Goal: Transaction & Acquisition: Purchase product/service

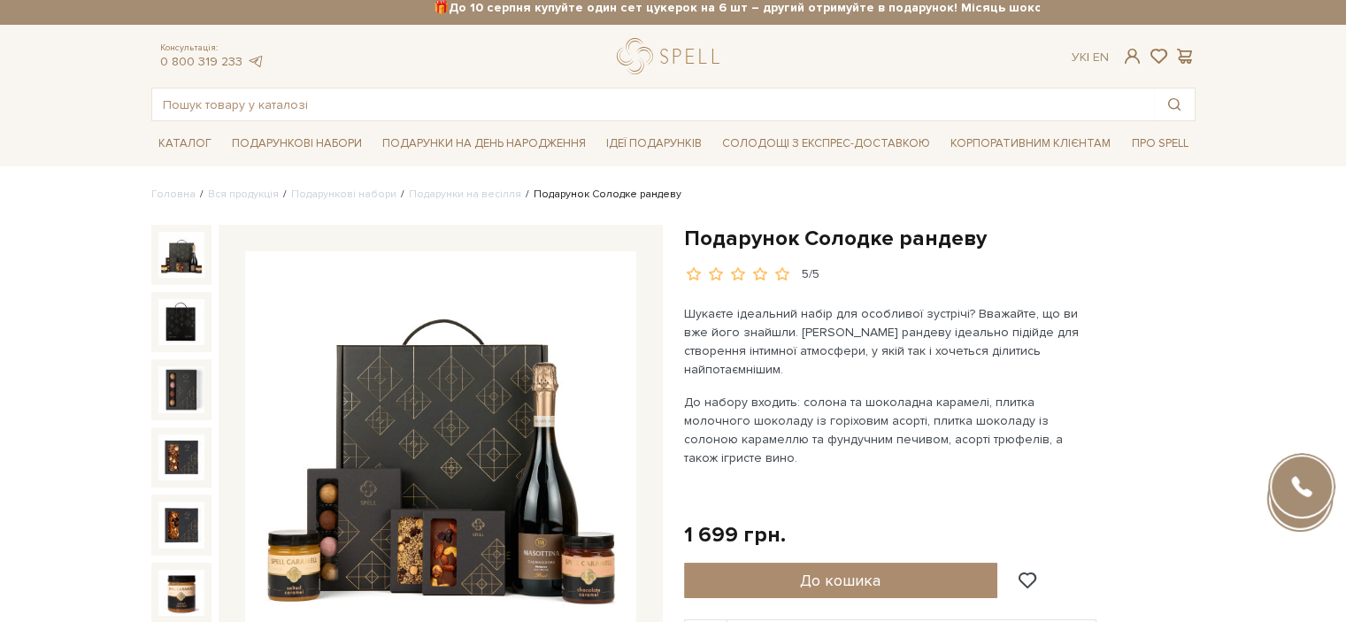
scroll to position [7, 0]
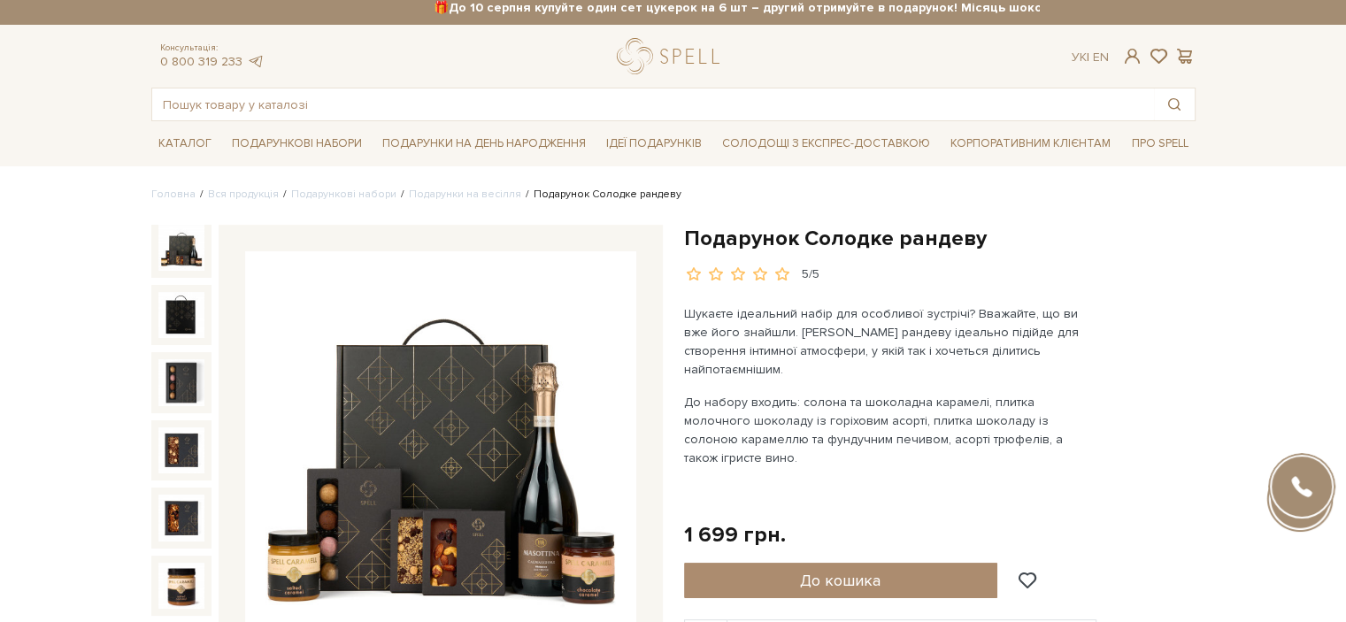
click at [813, 571] on span "До кошика" at bounding box center [840, 580] width 81 height 19
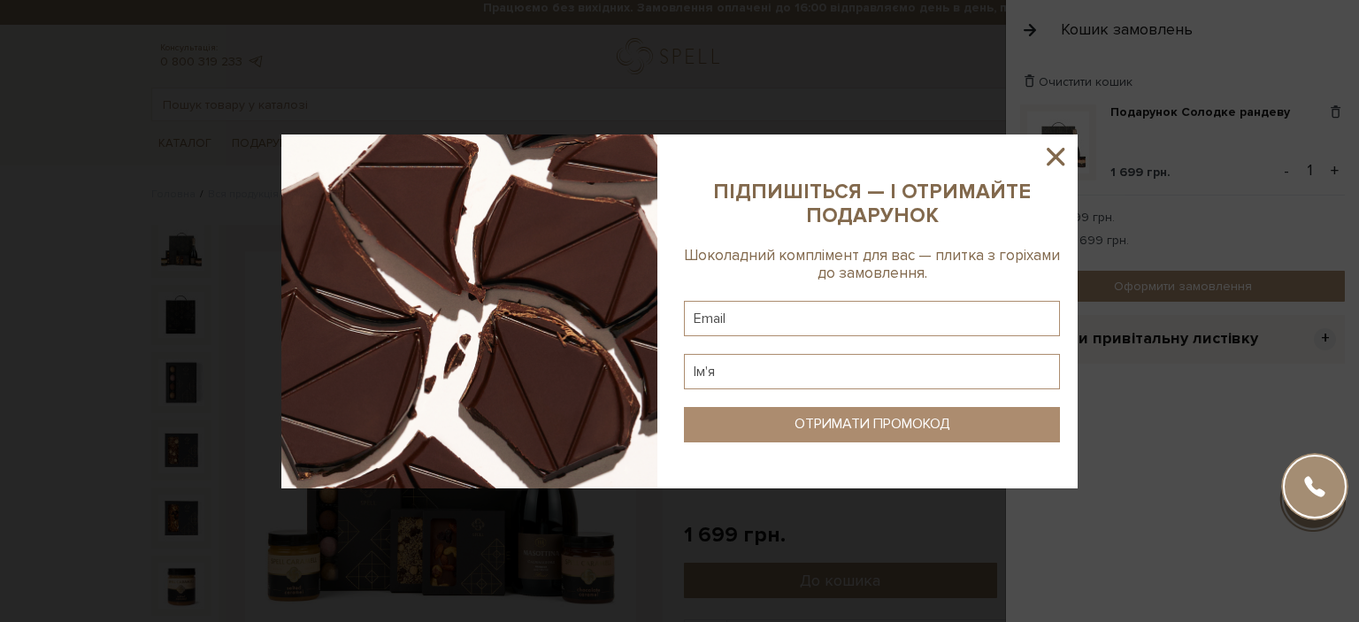
click at [1060, 151] on icon at bounding box center [1056, 157] width 18 height 18
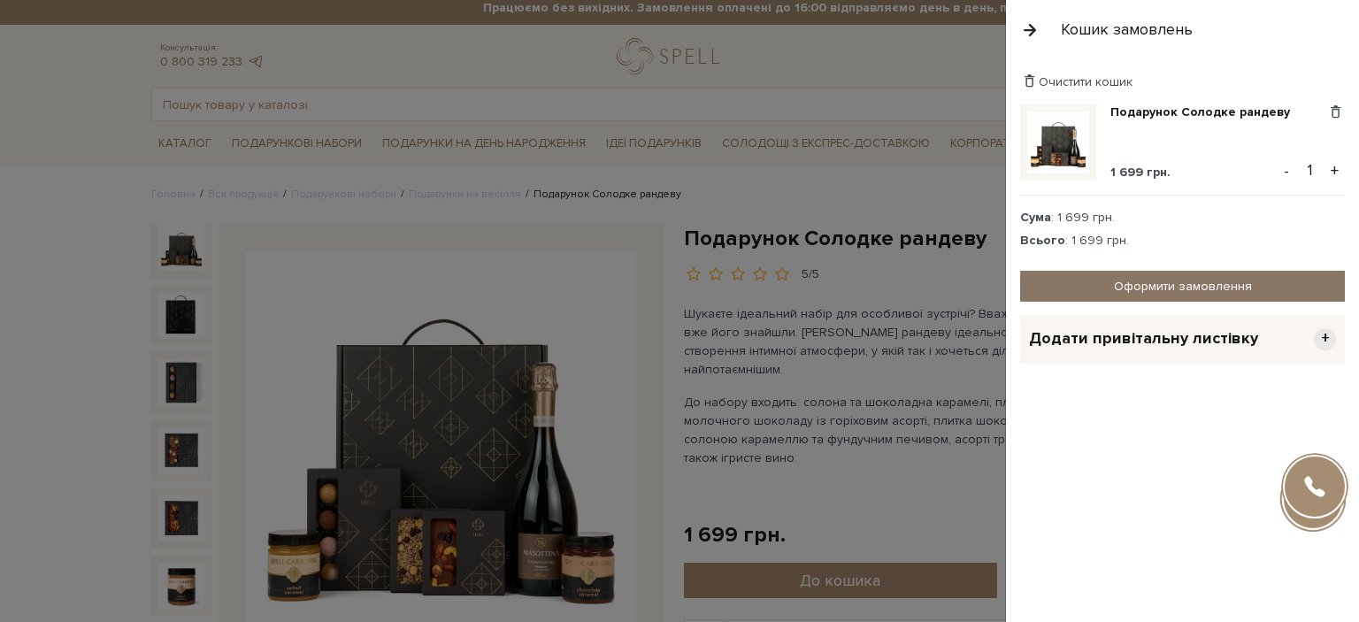
click at [1093, 281] on link "Оформити замовлення" at bounding box center [1182, 286] width 325 height 31
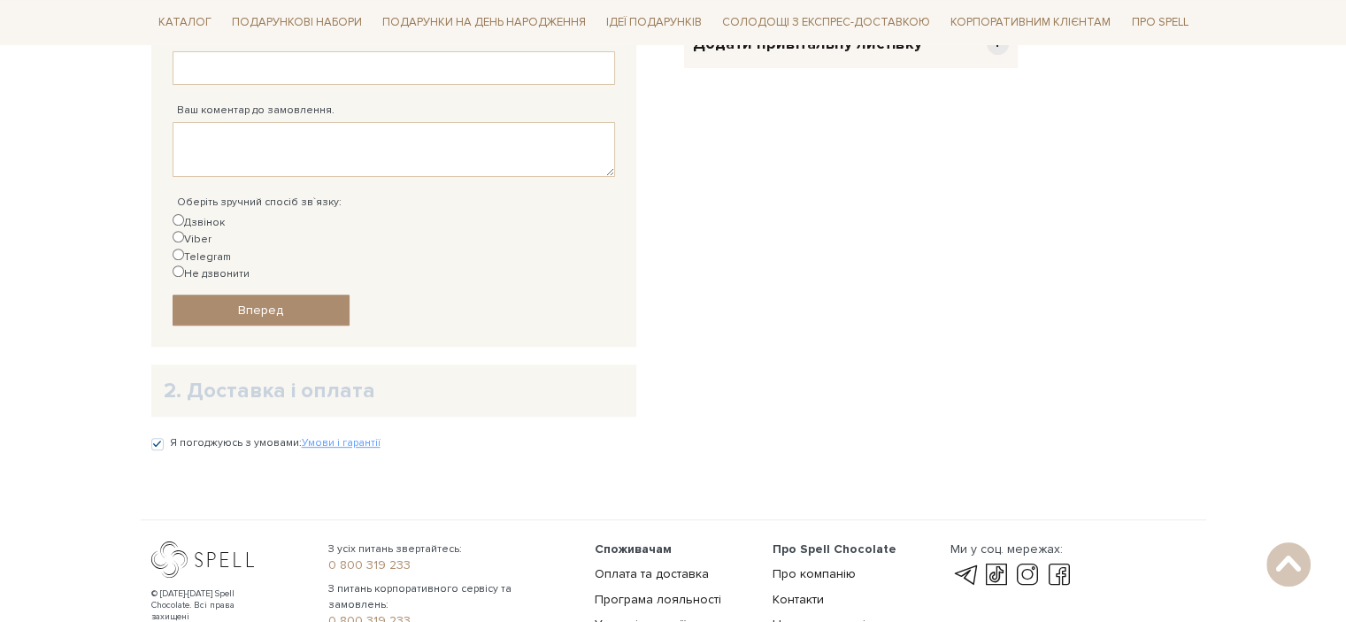
scroll to position [624, 0]
click at [184, 230] on input "Viber" at bounding box center [179, 236] width 12 height 12
radio input "true"
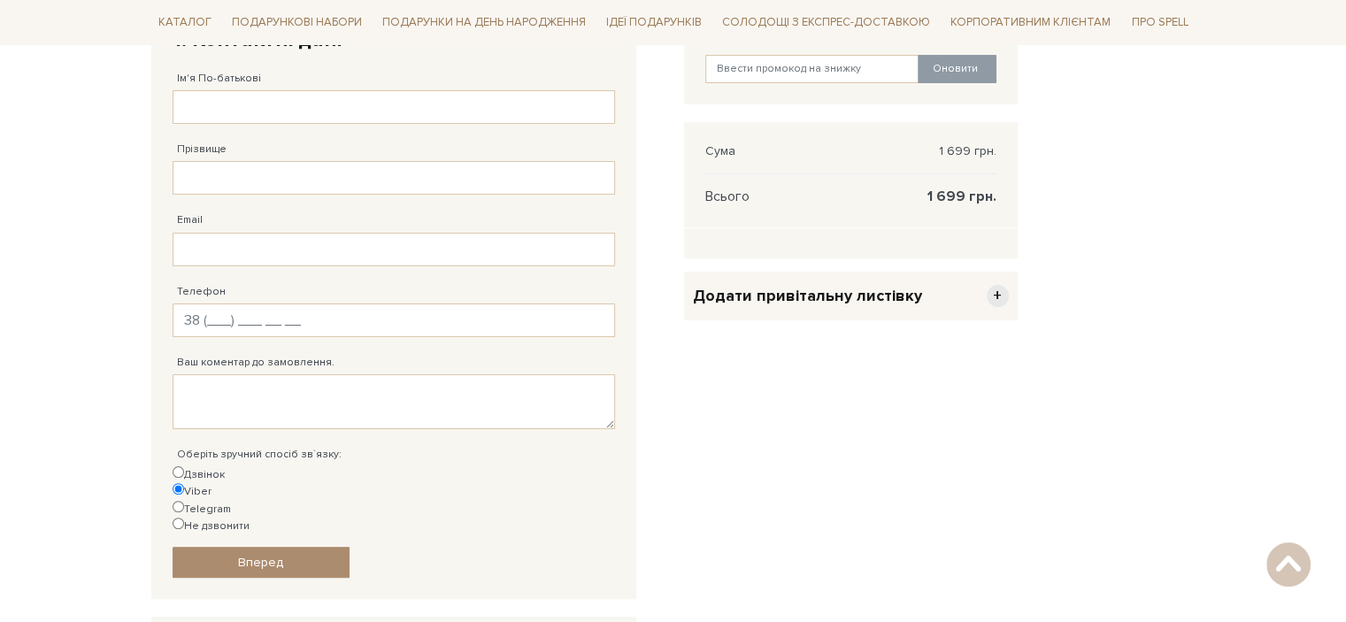
scroll to position [372, 0]
click at [184, 516] on input "Не дзвонити" at bounding box center [179, 522] width 12 height 12
radio input "true"
click at [279, 100] on input "Ім'я По-батькові" at bounding box center [394, 105] width 442 height 34
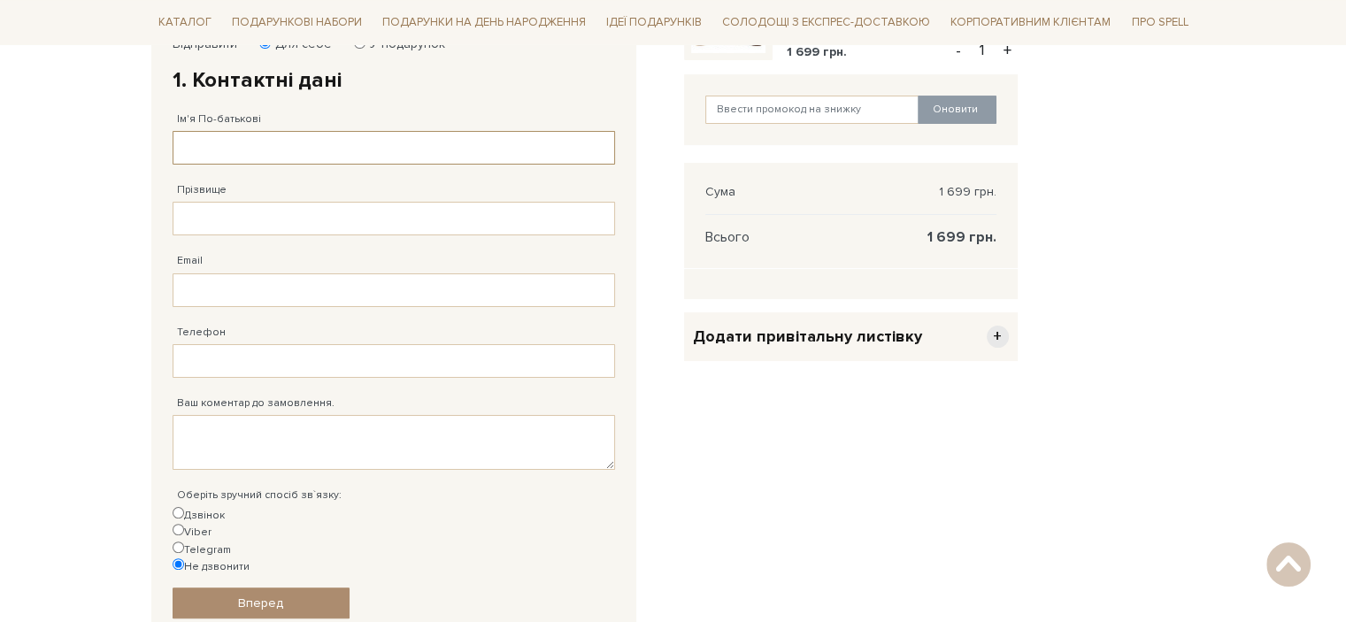
scroll to position [327, 0]
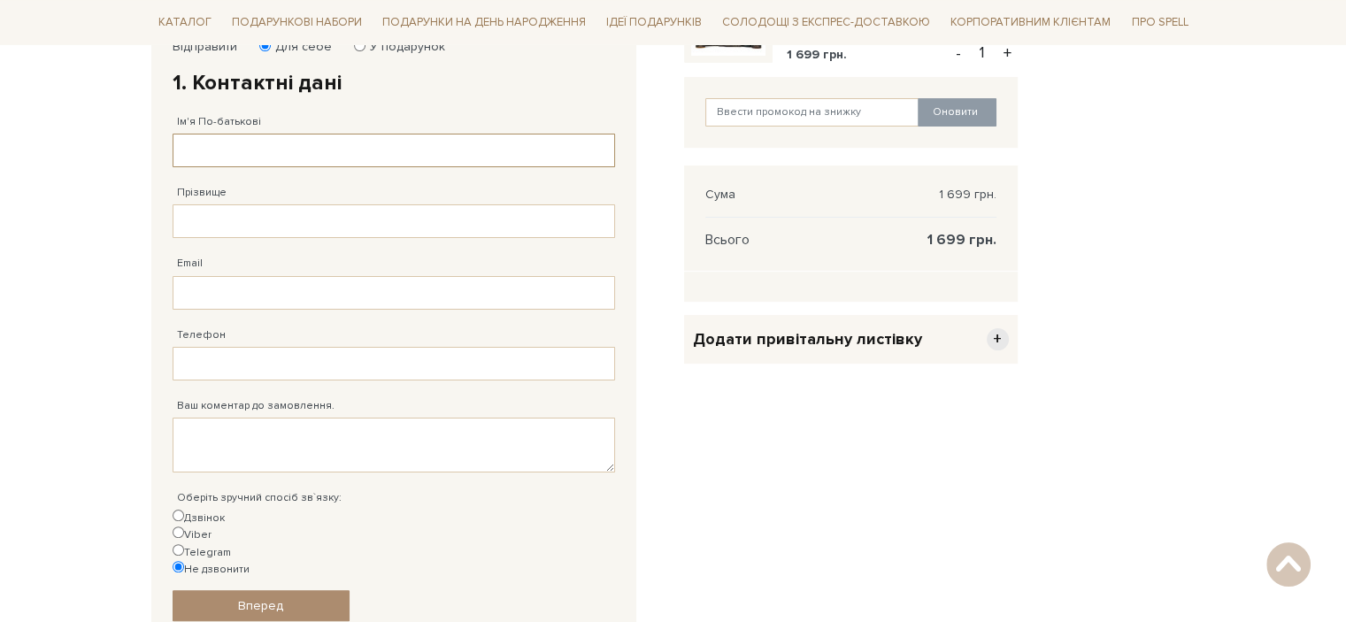
click at [331, 138] on input "Ім'я По-батькові" at bounding box center [394, 151] width 442 height 34
type input "Яна Вікторівна"
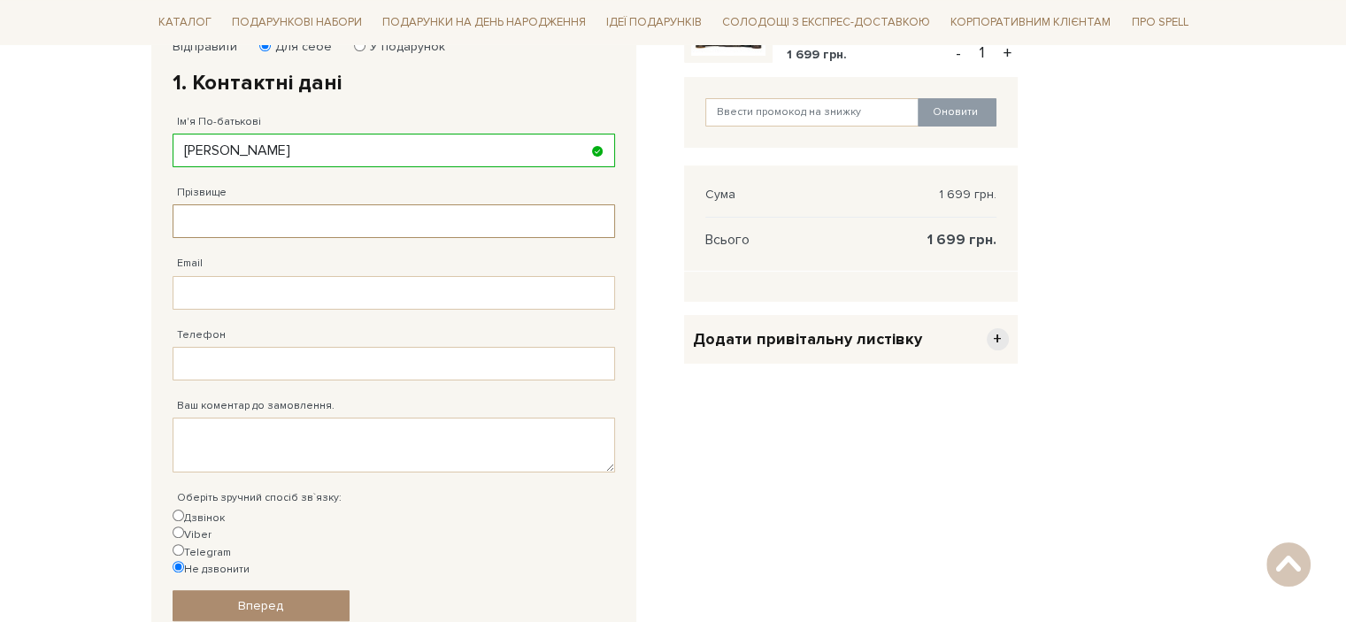
click at [304, 221] on input "Прізвище" at bounding box center [394, 221] width 442 height 34
type input "Федосєєва"
click at [311, 285] on input "Email" at bounding box center [394, 293] width 442 height 34
click at [306, 362] on input "Телефон" at bounding box center [394, 364] width 442 height 34
type input "38 (095) 939 79 88"
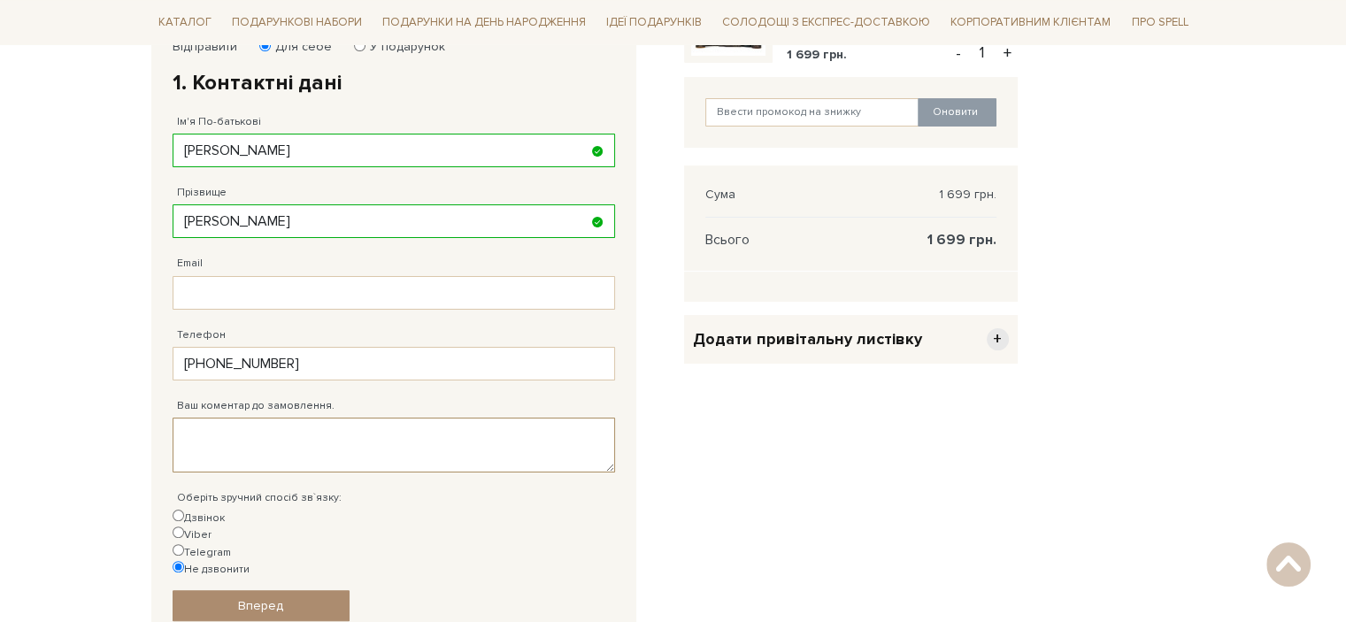
click at [214, 451] on textarea "Ваш коментар до замовлення." at bounding box center [394, 445] width 442 height 55
click at [388, 293] on input "Email" at bounding box center [394, 293] width 442 height 34
type input "н"
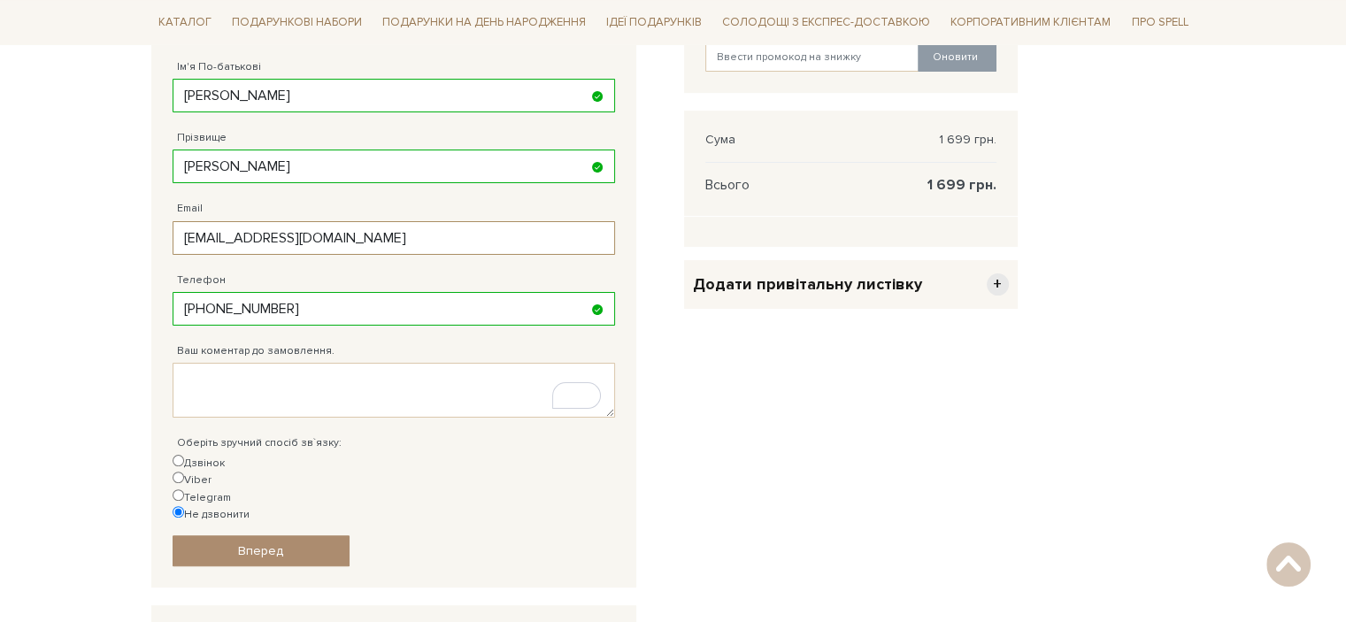
scroll to position [386, 0]
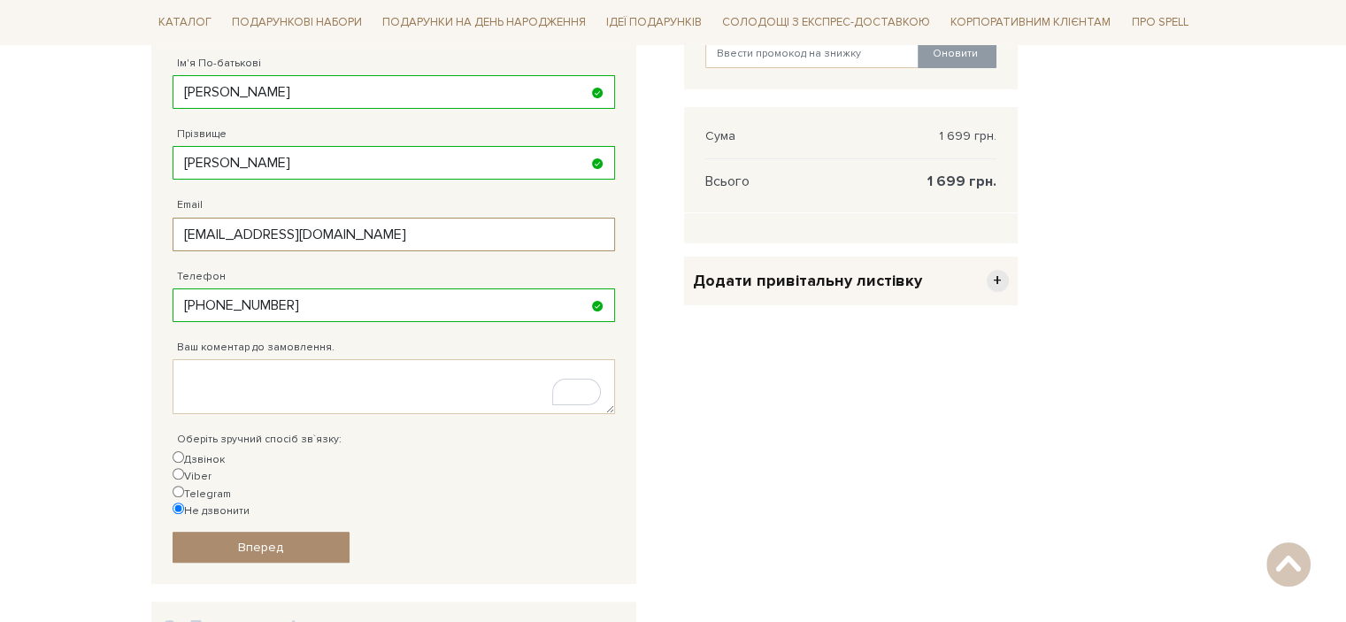
type input "y.fedoseeva@ukr.net"
click at [442, 404] on textarea "Ваш коментар до замовлення." at bounding box center [394, 386] width 442 height 55
click at [528, 457] on div "Дзвінок Viber Telegram Не дзвонити" at bounding box center [394, 485] width 442 height 68
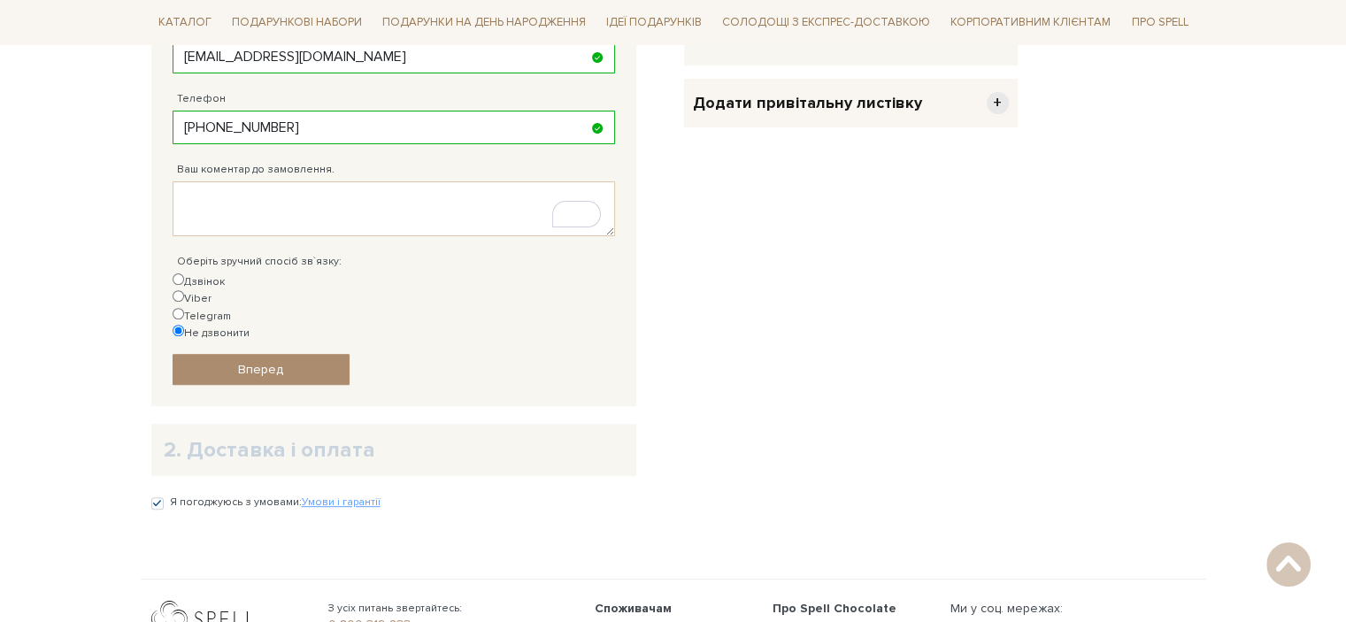
scroll to position [572, 0]
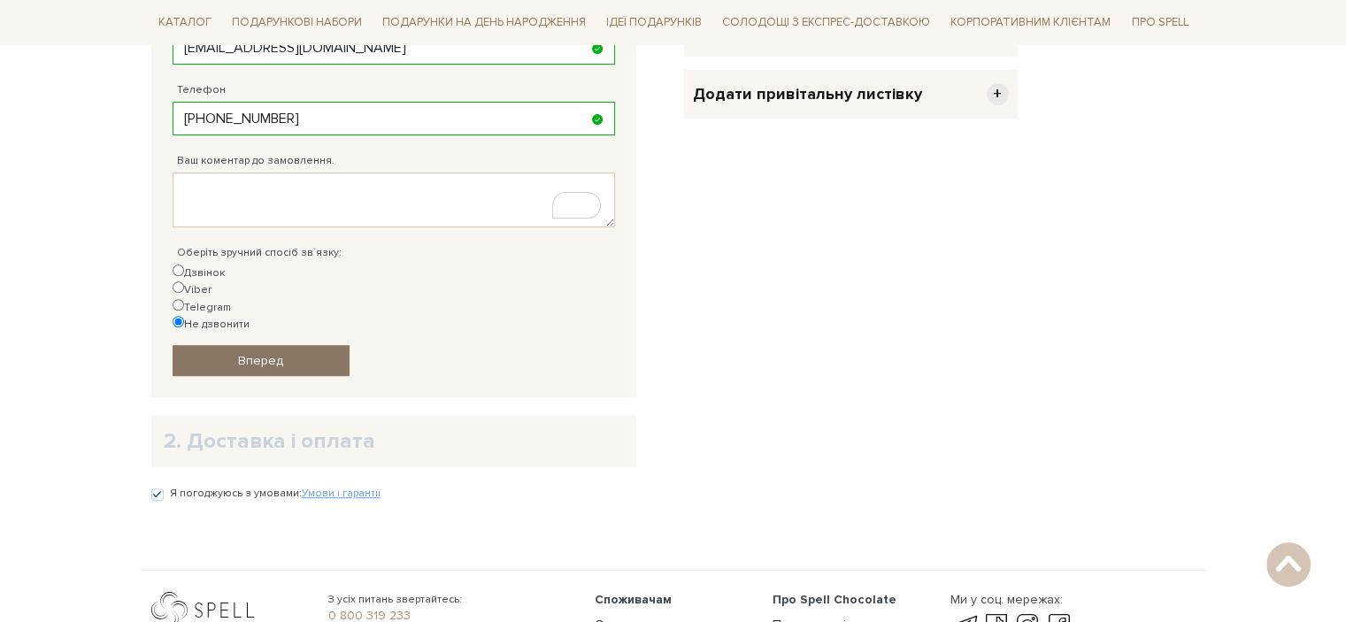
click at [298, 345] on link "Вперед" at bounding box center [261, 360] width 177 height 31
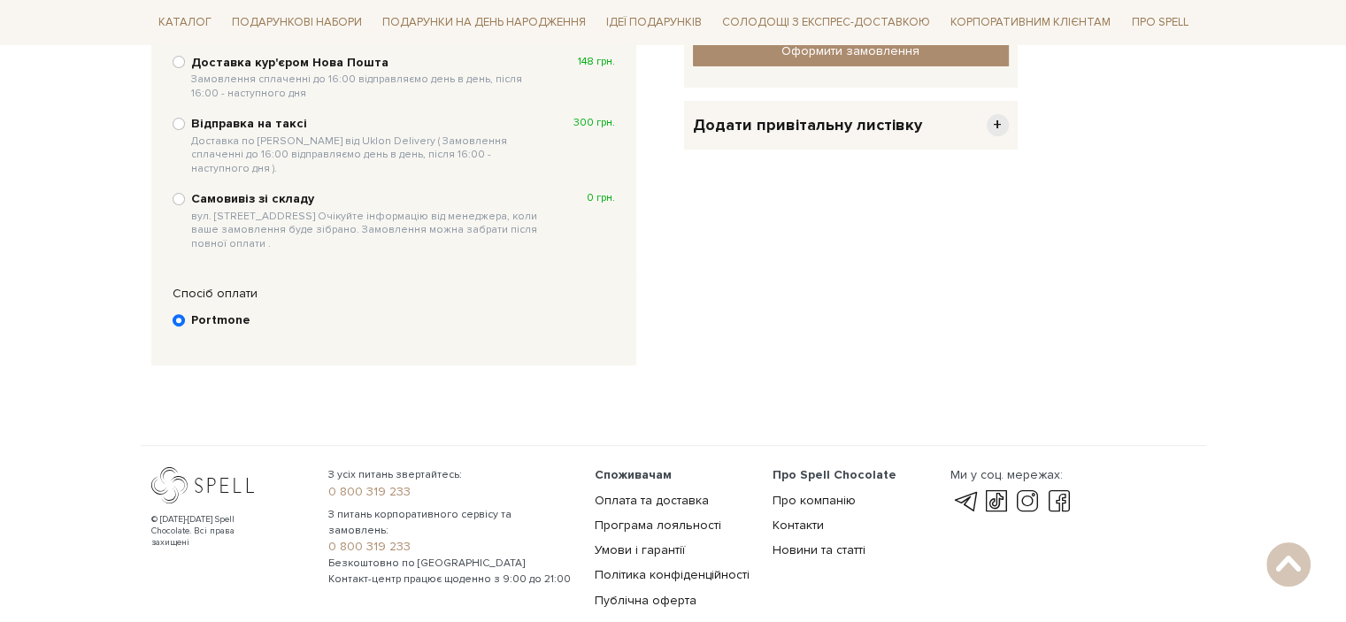
scroll to position [344, 0]
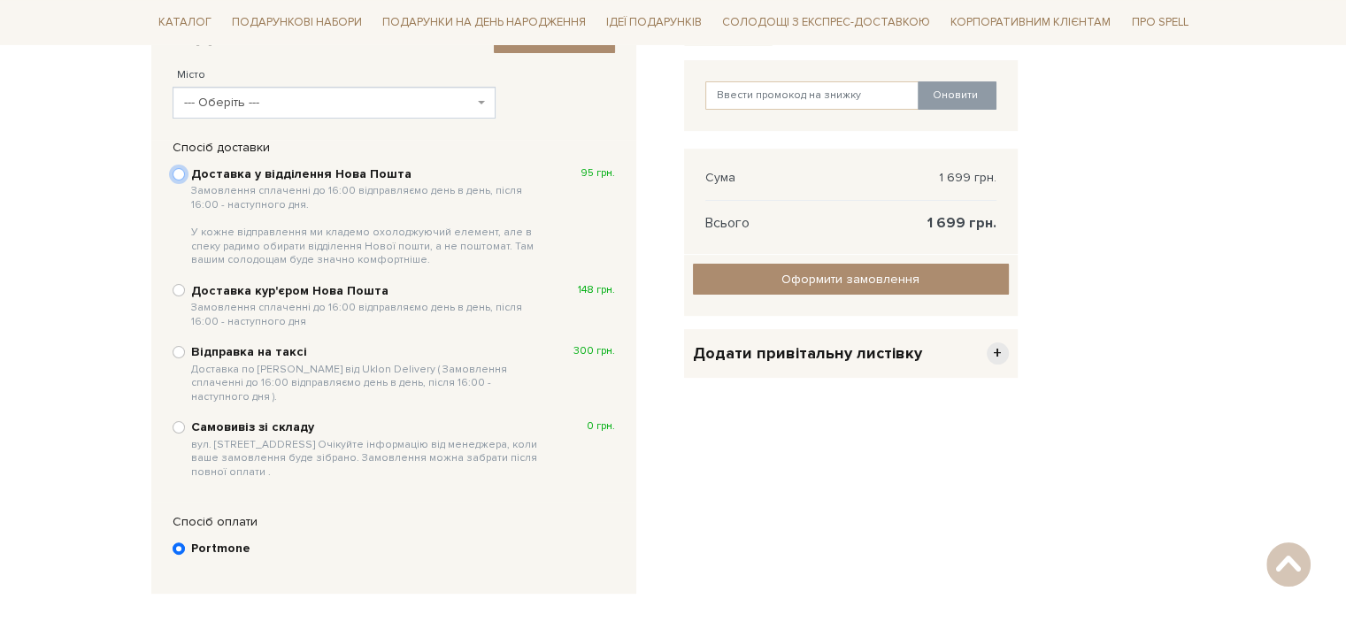
click at [180, 178] on input "Доставка у відділення Нова Пошта Замовлення сплаченні до 16:00 відправляємо ден…" at bounding box center [179, 174] width 12 height 12
radio input "true"
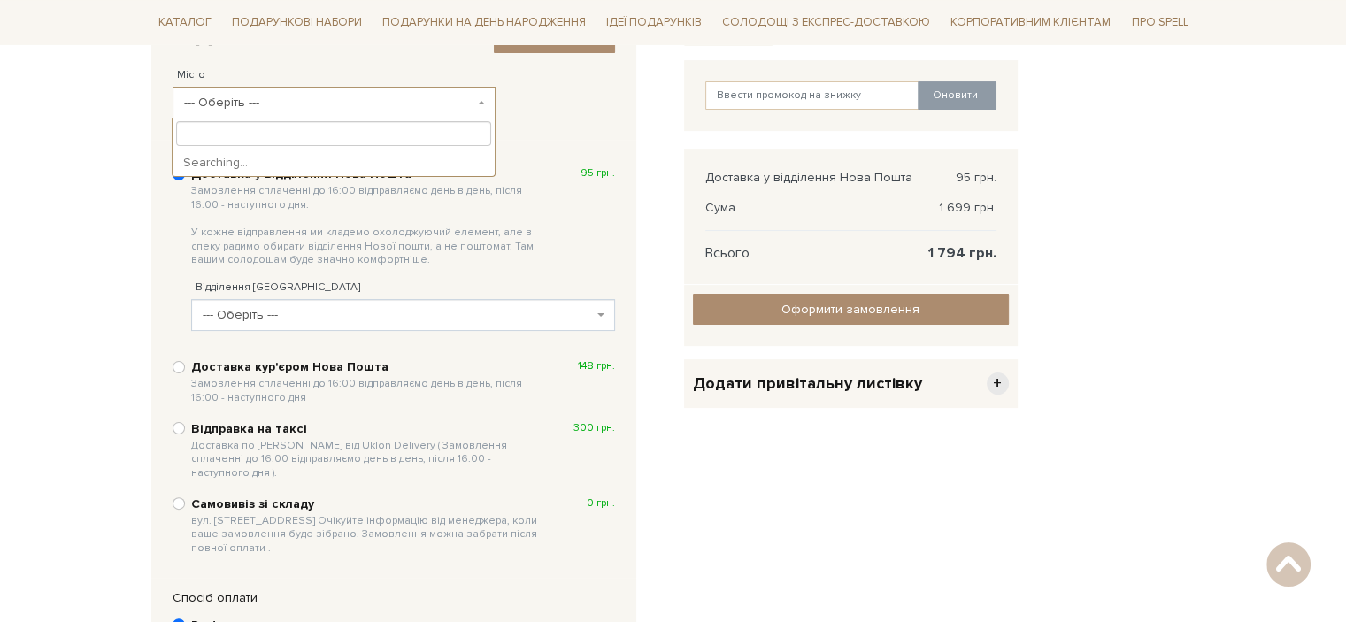
drag, startPoint x: 319, startPoint y: 115, endPoint x: 350, endPoint y: 102, distance: 34.5
click at [350, 102] on span "--- Оберіть ---" at bounding box center [328, 103] width 289 height 18
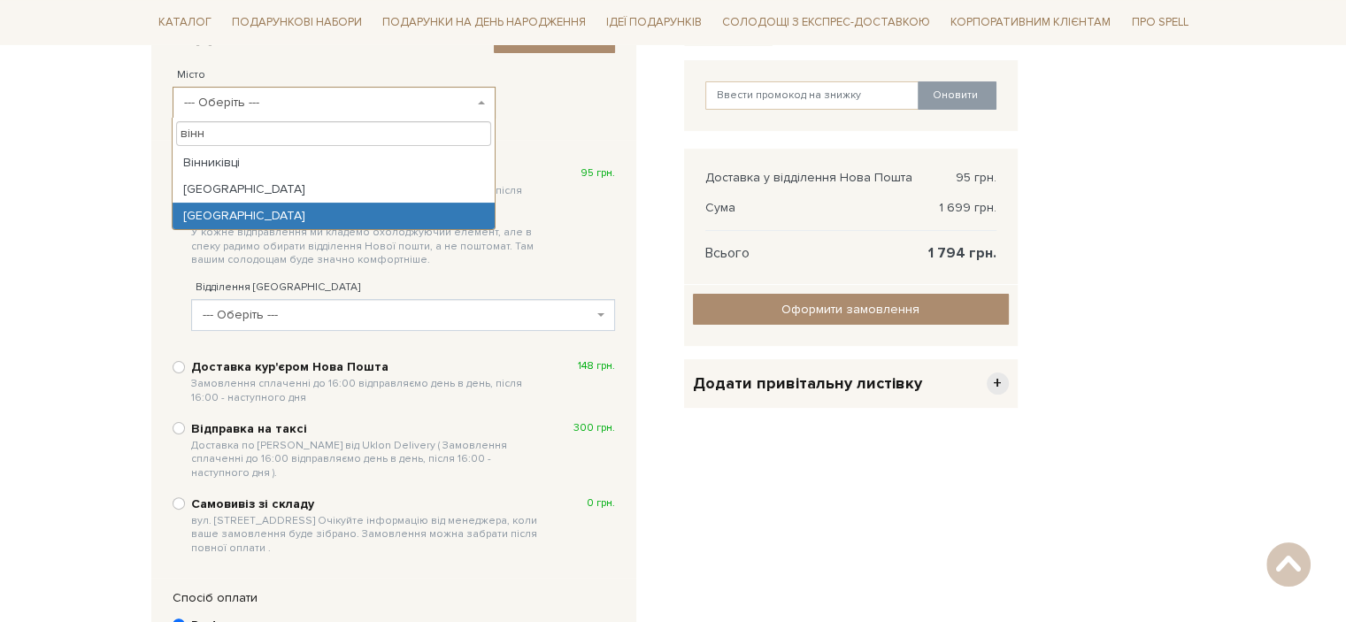
type input "вінн"
select select "Вінниця"
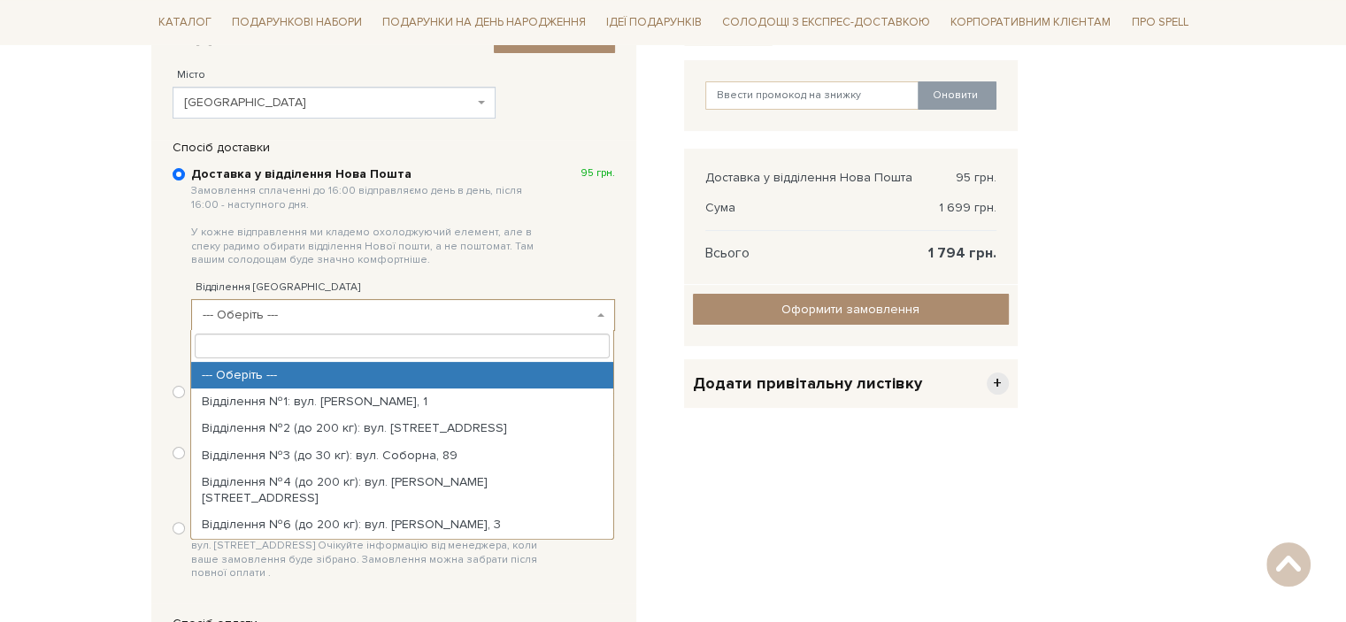
click at [342, 311] on span "--- Оберіть ---" at bounding box center [398, 315] width 390 height 18
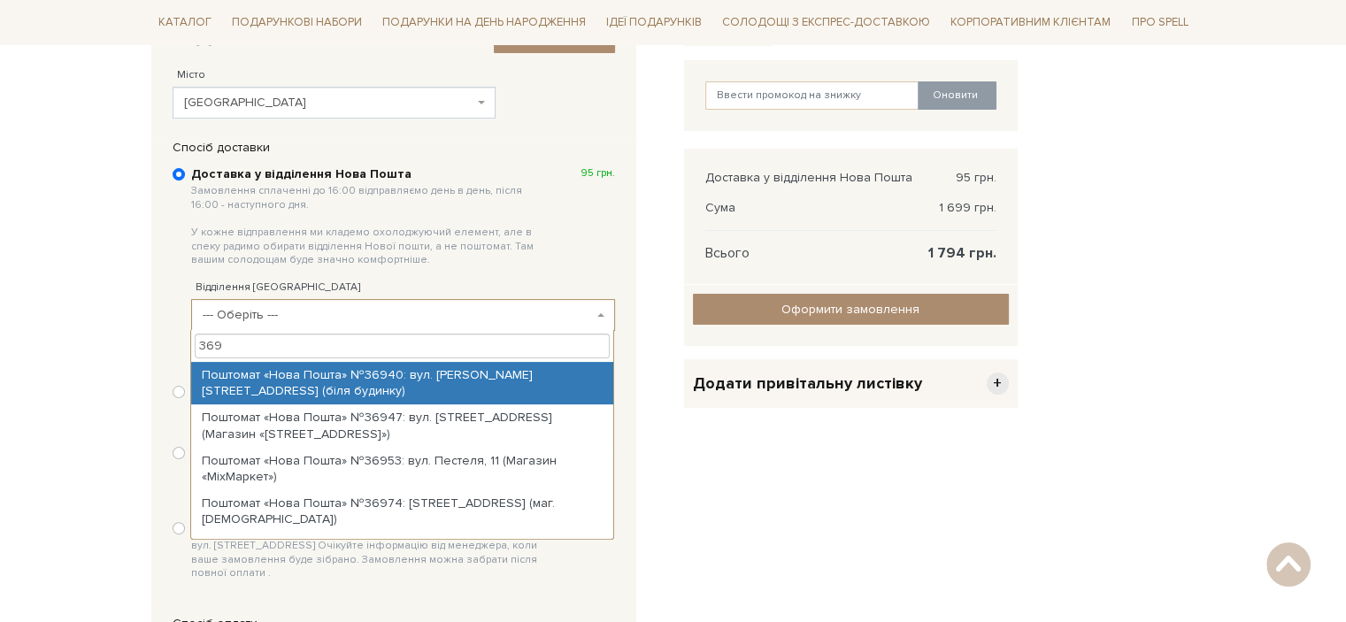
type input "369"
select select "Поштомат «Нова Пошта» №36940: вул. Стельмаха, 47 (біля будинку)"
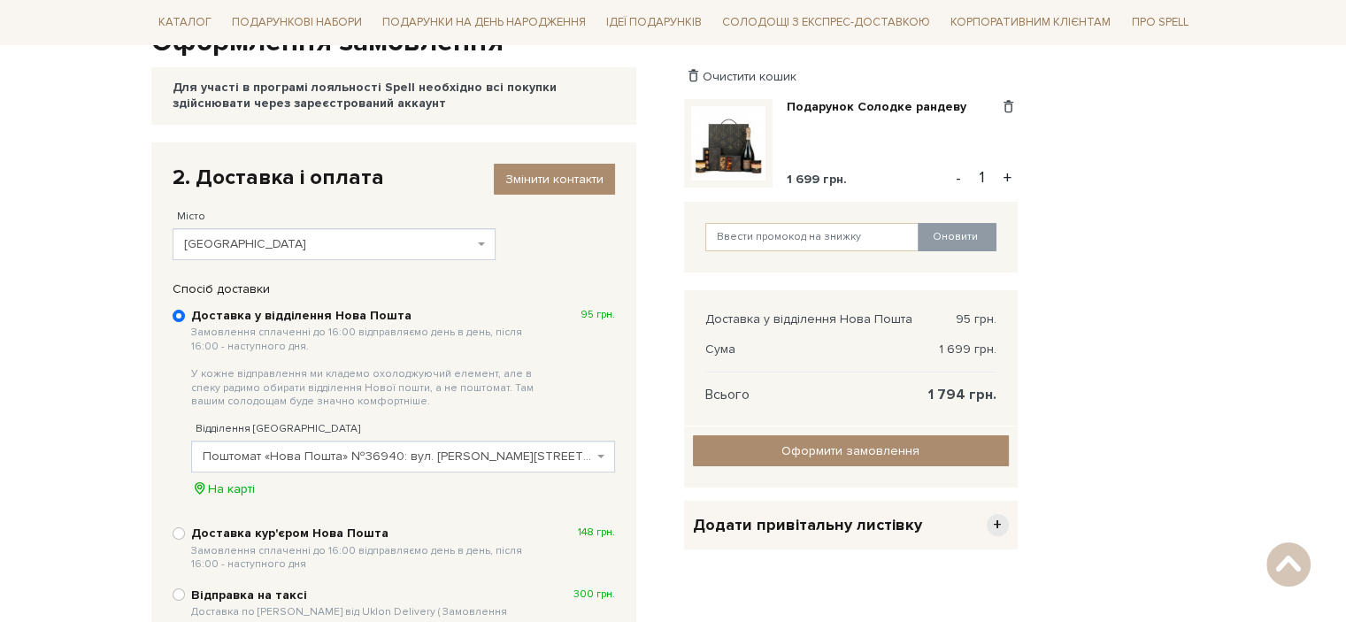
scroll to position [202, 0]
click at [765, 243] on input "text" at bounding box center [812, 238] width 214 height 28
type input "AKQ8965331"
click at [872, 221] on div "AKQ8965331 Оновити" at bounding box center [851, 238] width 334 height 71
click at [870, 278] on div "Очистити кошик Подарунок Солодке рандеву 1 699 грн. Видалити Додати в обрані - …" at bounding box center [851, 248] width 334 height 358
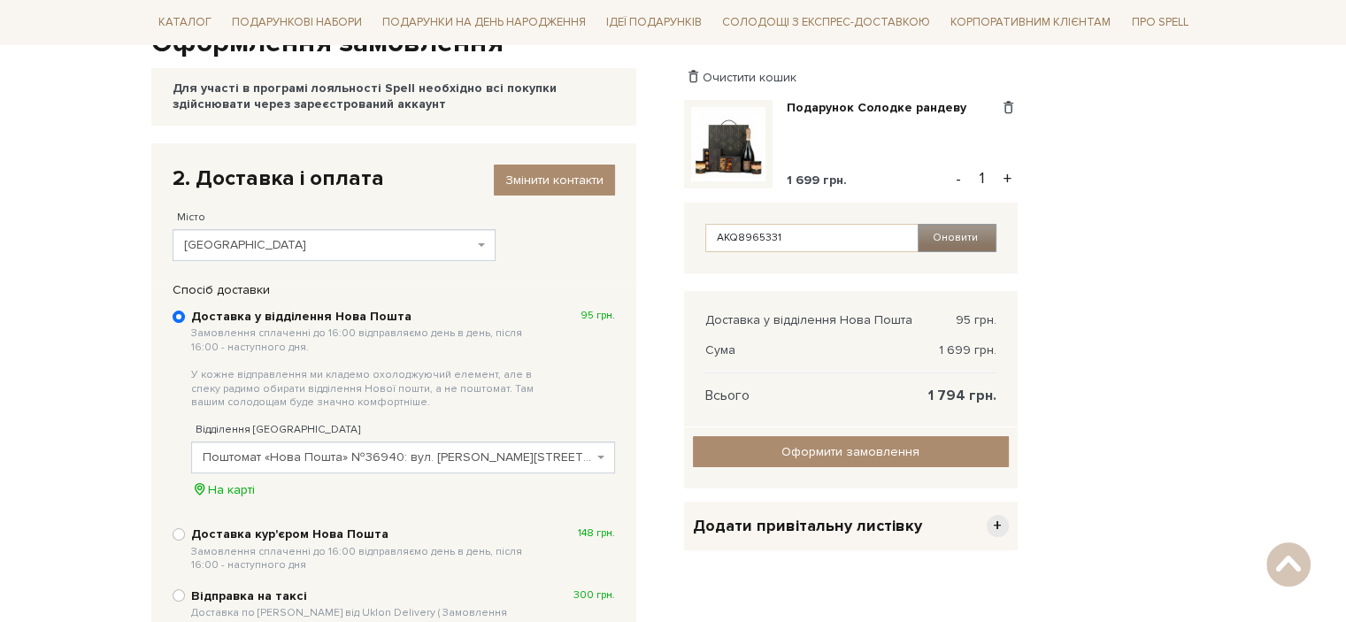
click at [957, 242] on button "Оновити" at bounding box center [957, 238] width 79 height 28
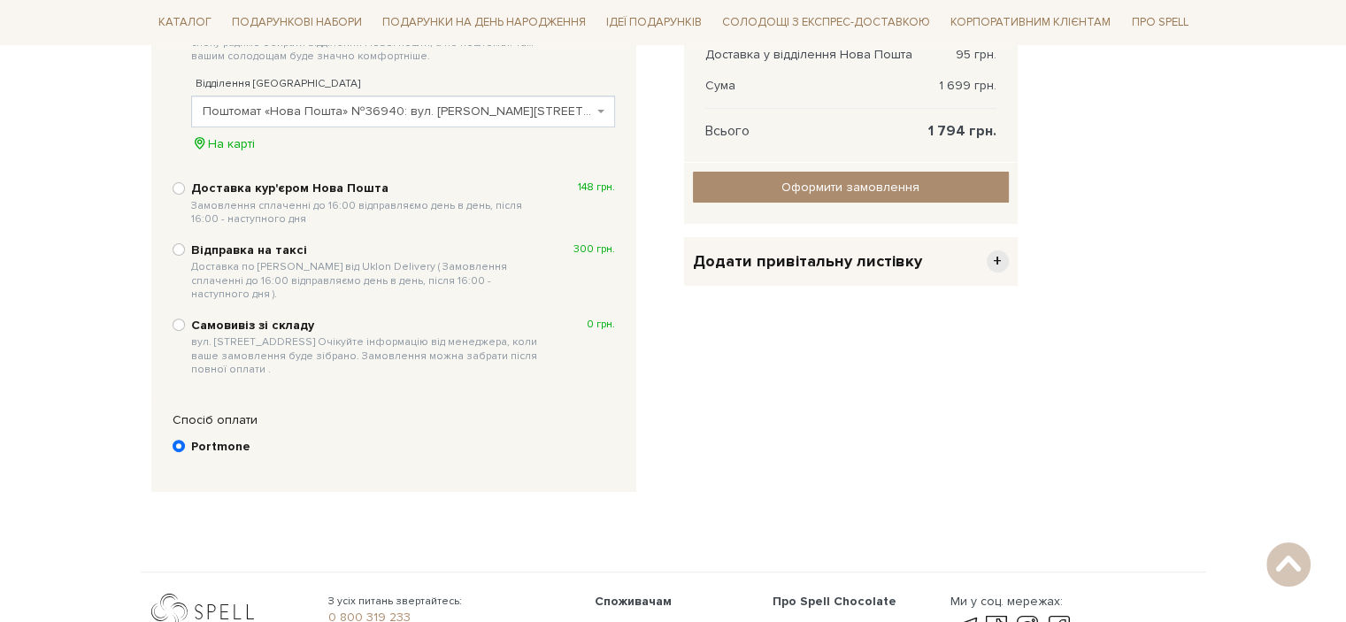
scroll to position [480, 0]
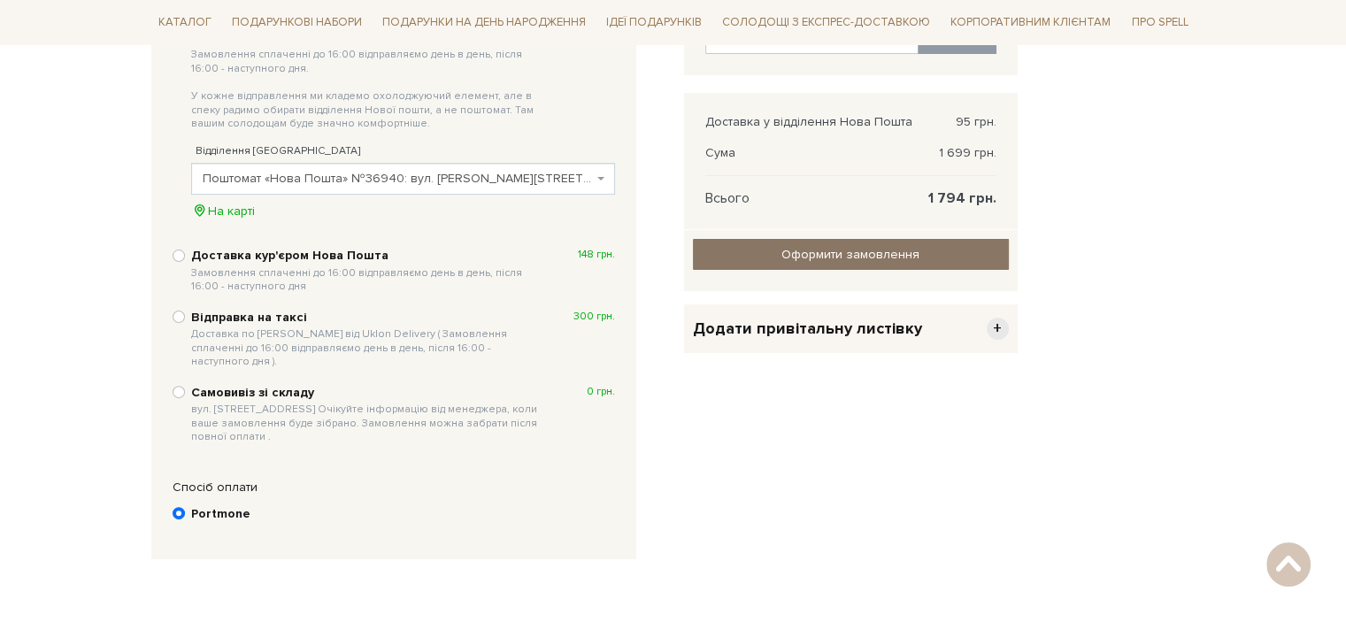
click at [828, 239] on input "Оформити замовлення" at bounding box center [851, 254] width 316 height 31
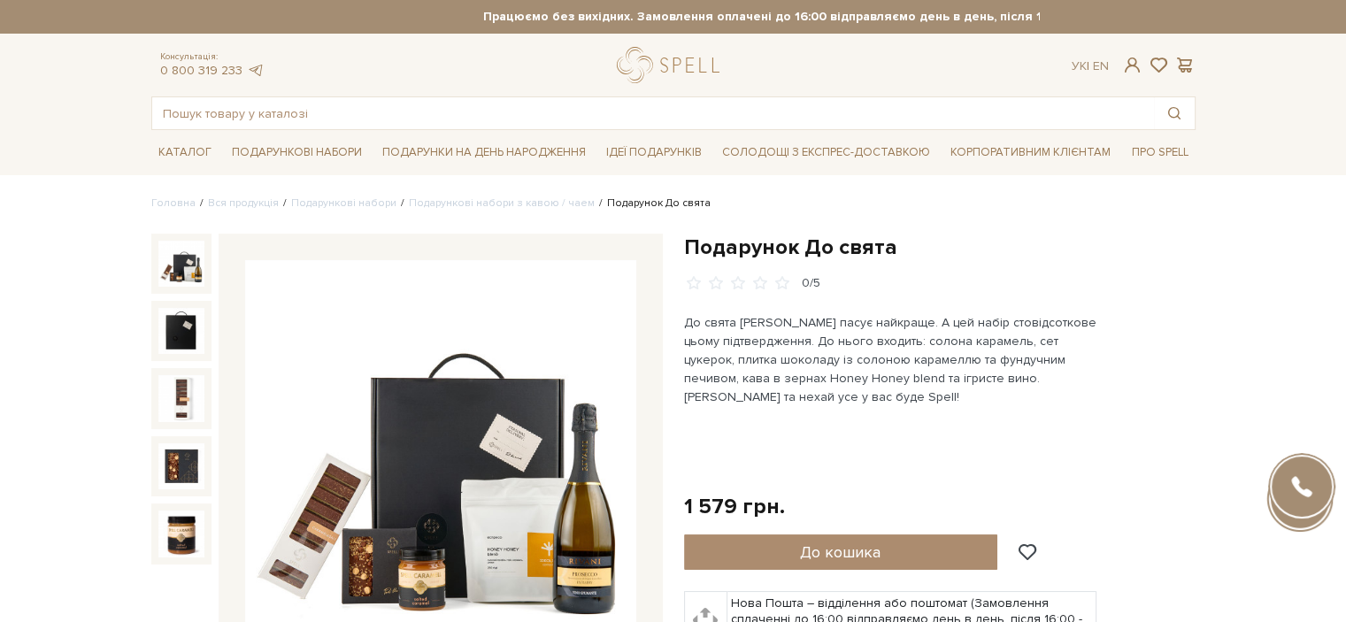
scroll to position [5, 0]
